Goal: Task Accomplishment & Management: Use online tool/utility

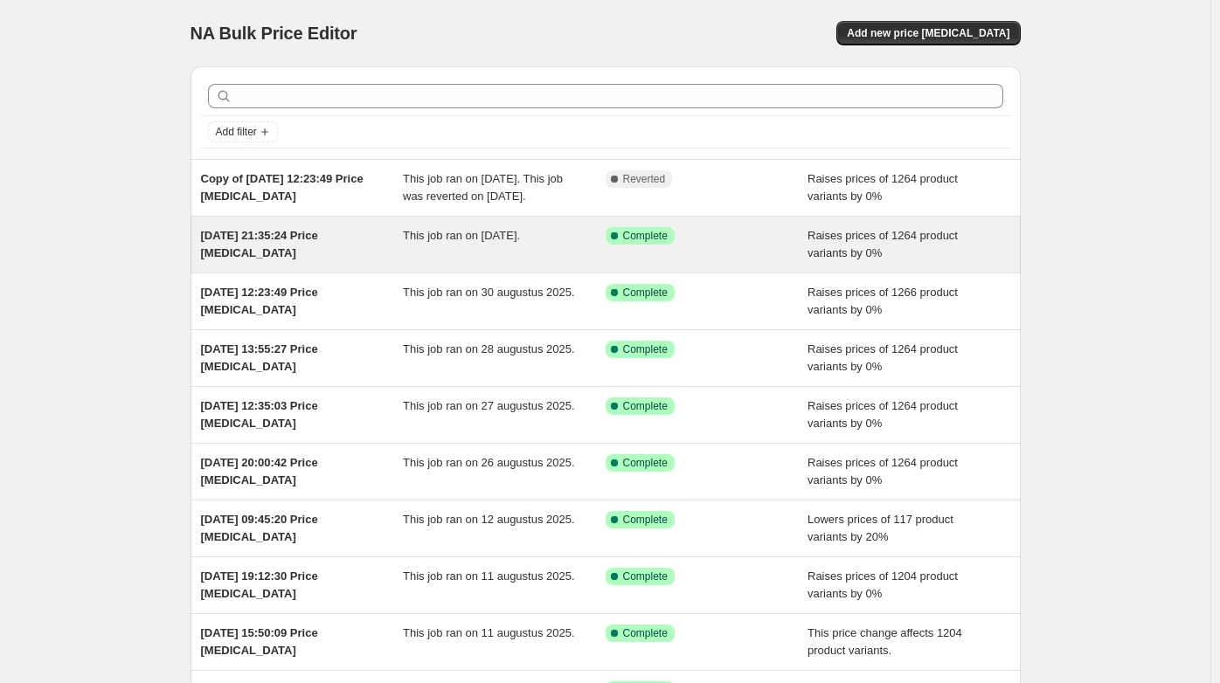
click at [486, 242] on span "This job ran on [DATE]." at bounding box center [461, 235] width 117 height 13
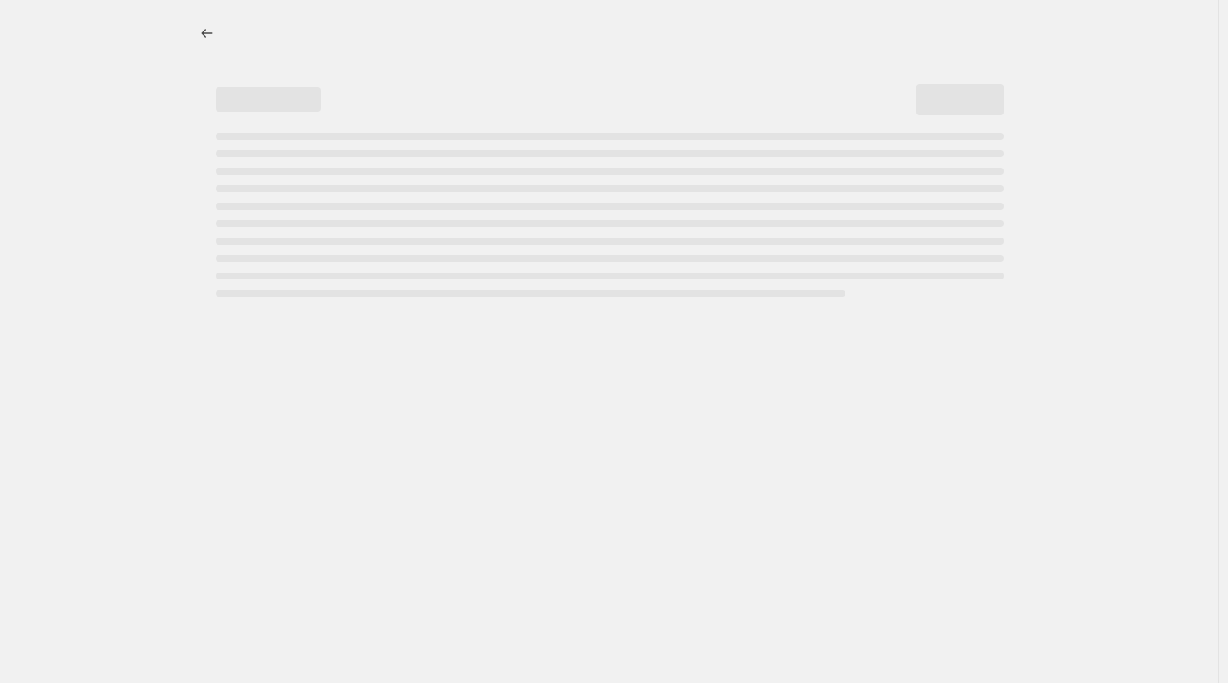
select select "percentage"
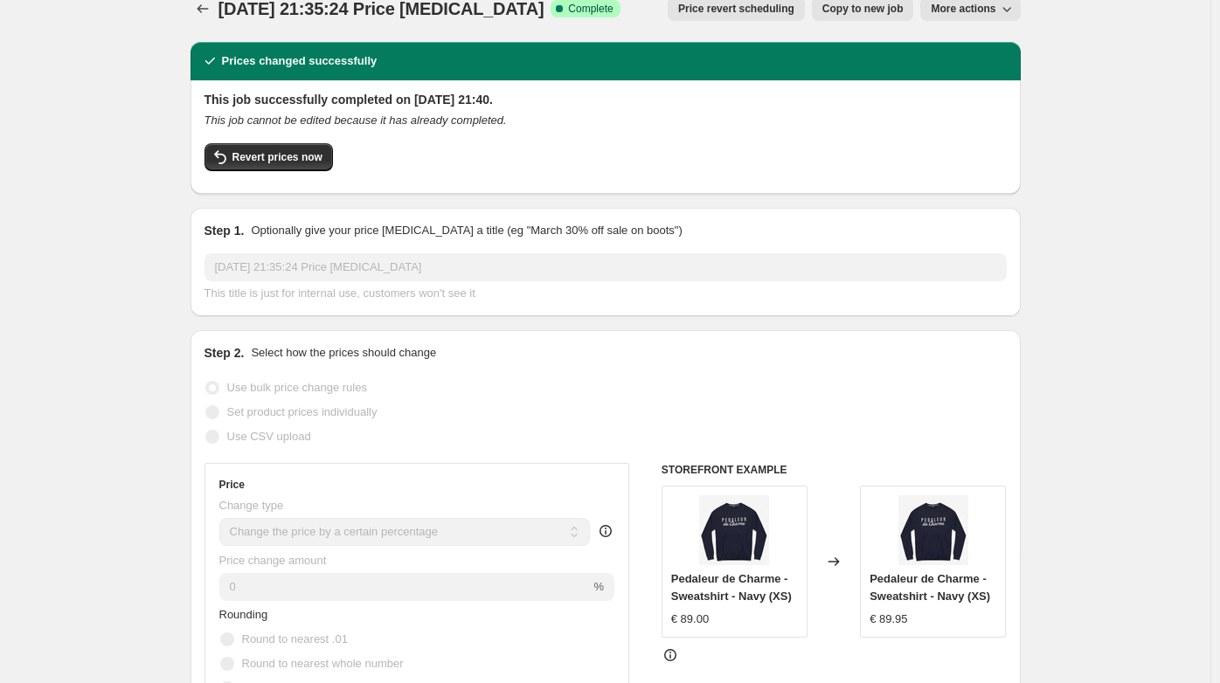
scroll to position [7, 0]
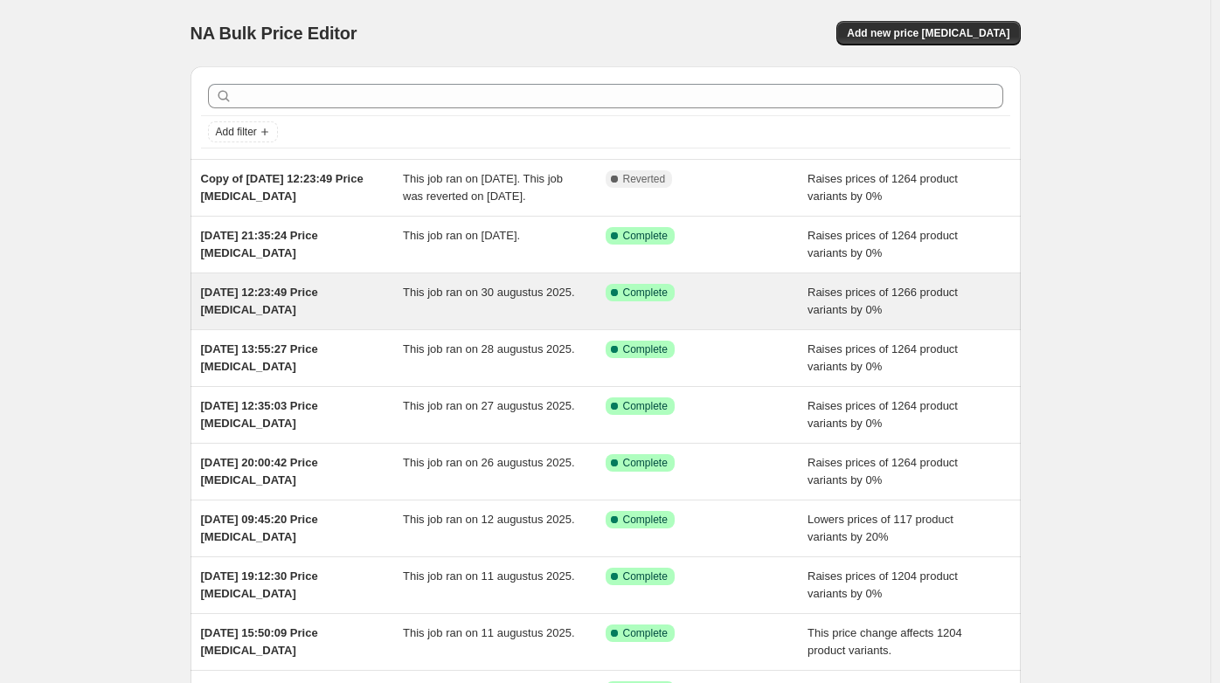
click at [318, 313] on span "[DATE] 12:23:49 Price [MEDICAL_DATA]" at bounding box center [259, 301] width 117 height 31
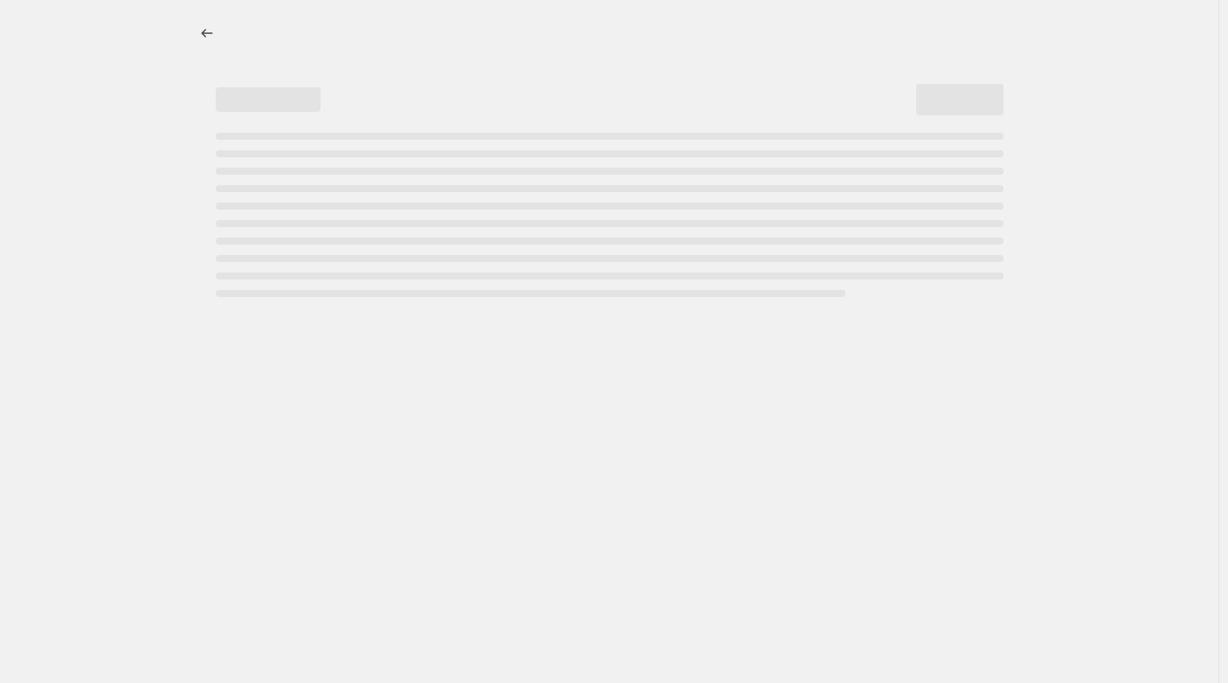
select select "percentage"
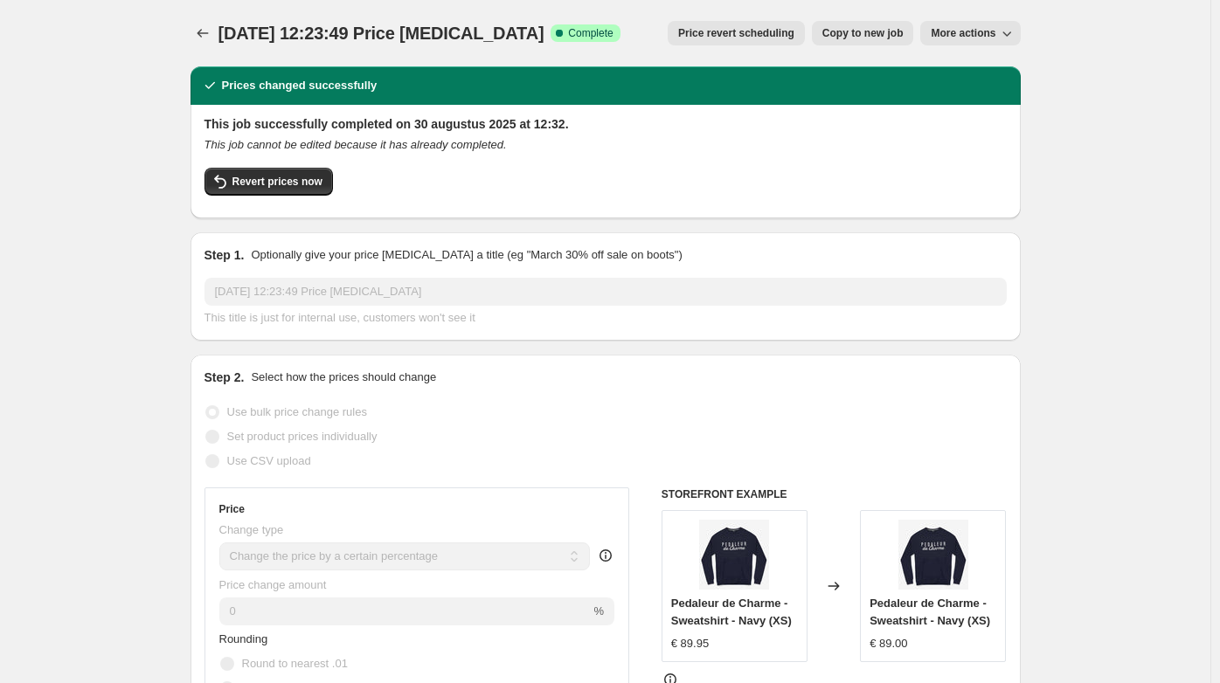
click at [875, 31] on span "Copy to new job" at bounding box center [862, 33] width 81 height 14
select select "percentage"
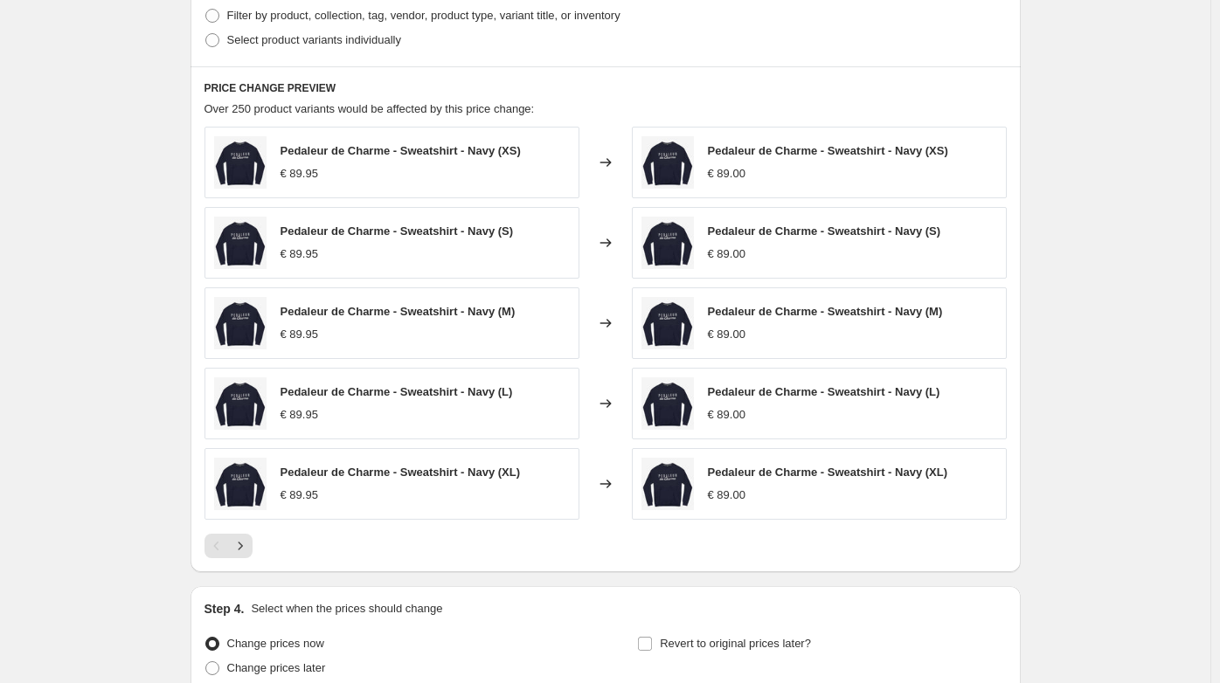
scroll to position [1518, 0]
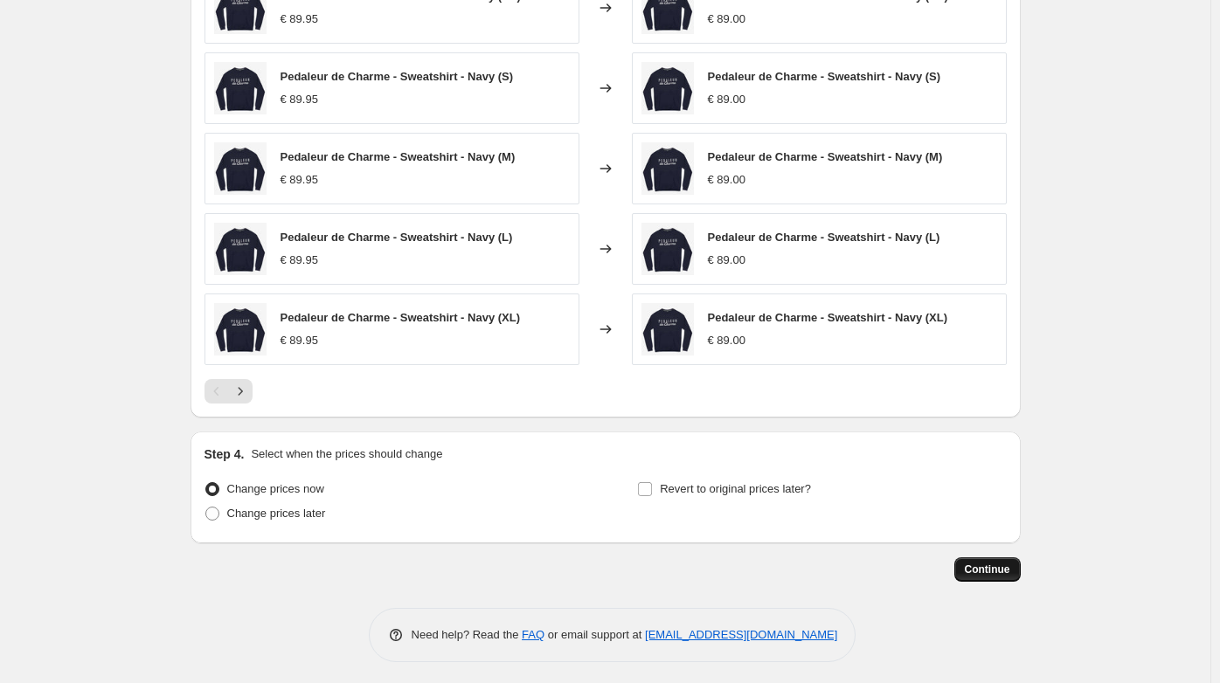
click at [991, 565] on span "Continue" at bounding box center [986, 570] width 45 height 14
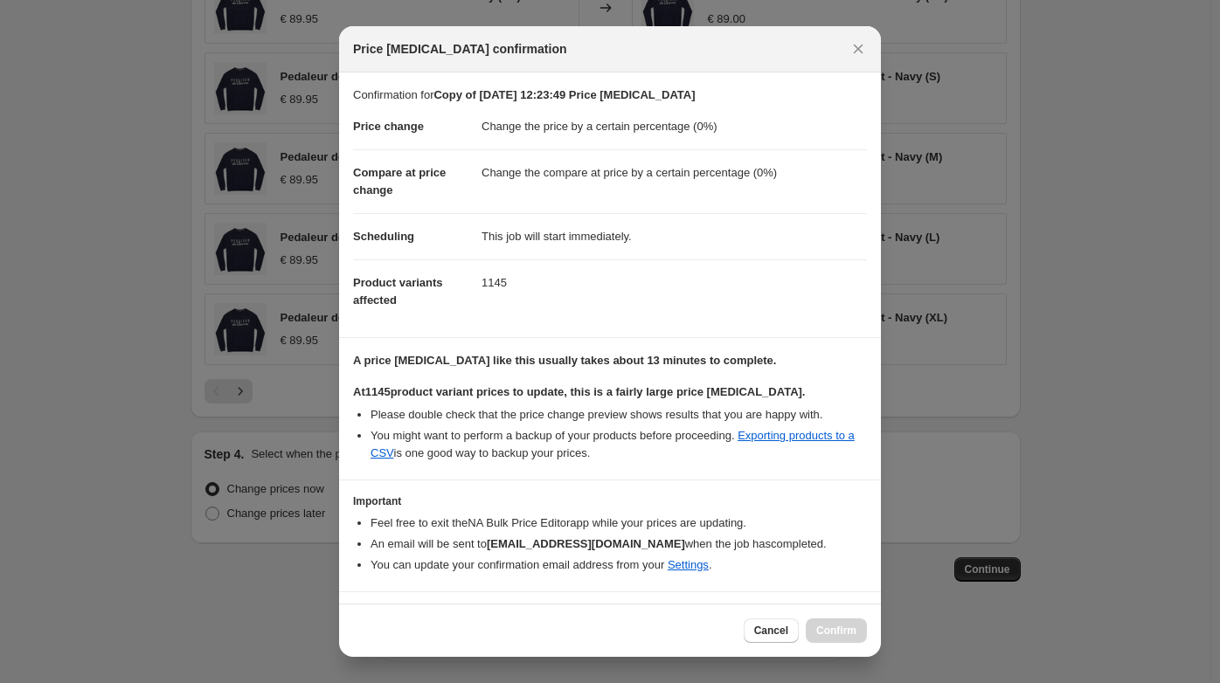
scroll to position [37, 0]
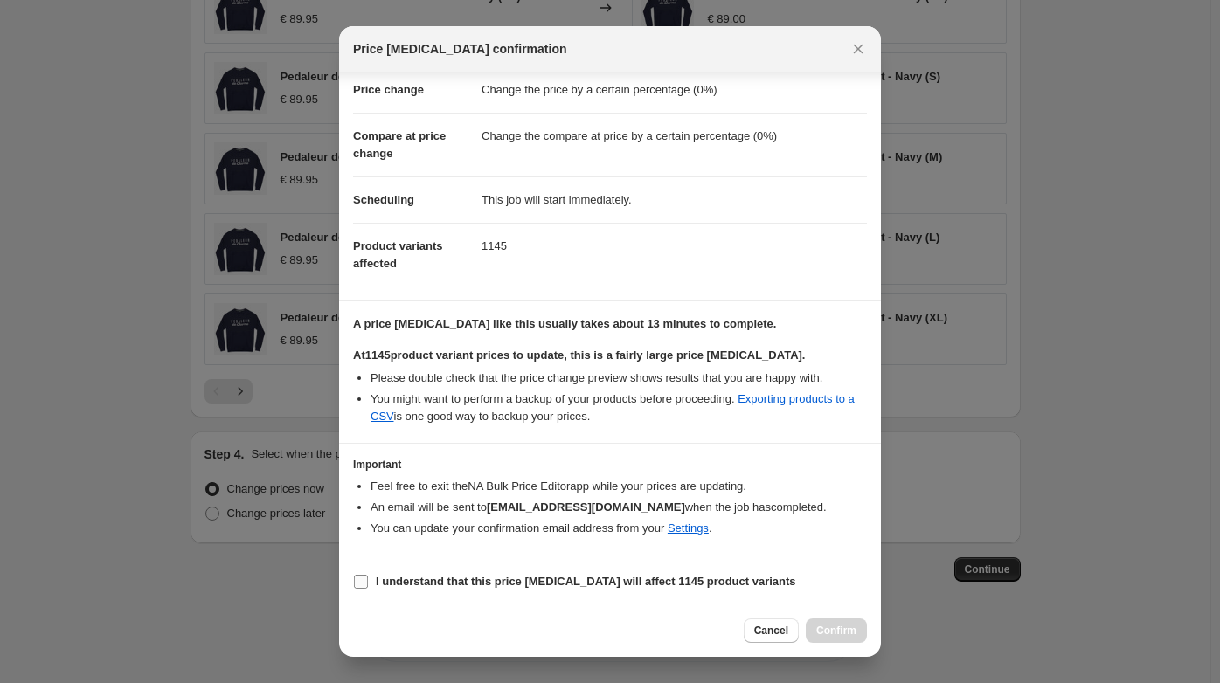
click at [445, 575] on b "I understand that this price change job will affect 1145 product variants" at bounding box center [586, 581] width 420 height 13
click at [368, 575] on input "I understand that this price change job will affect 1145 product variants" at bounding box center [361, 582] width 14 height 14
checkbox input "true"
click at [840, 630] on span "Confirm" at bounding box center [836, 631] width 40 height 14
